Goal: Information Seeking & Learning: Learn about a topic

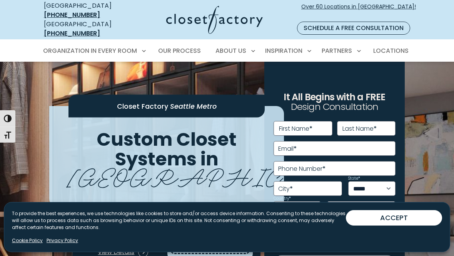
click at [27, 242] on link "Cookie Policy" at bounding box center [27, 240] width 31 height 7
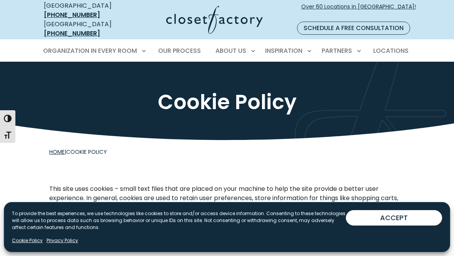
click at [418, 223] on button "ACCEPT" at bounding box center [394, 217] width 96 height 15
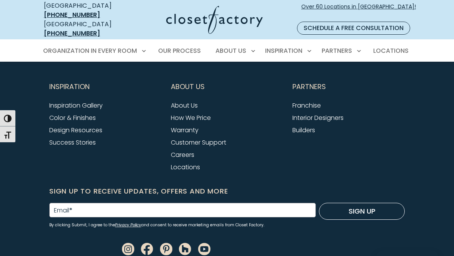
scroll to position [1113, 0]
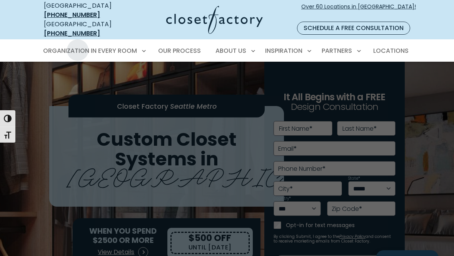
click at [62, 88] on span "Walk-In Closets" at bounding box center [71, 92] width 48 height 8
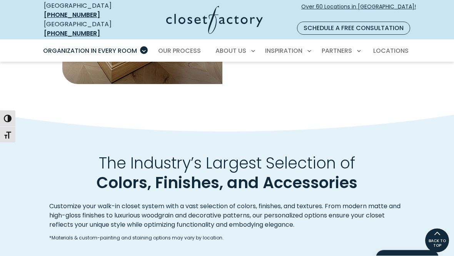
scroll to position [811, 0]
